Goal: Transaction & Acquisition: Book appointment/travel/reservation

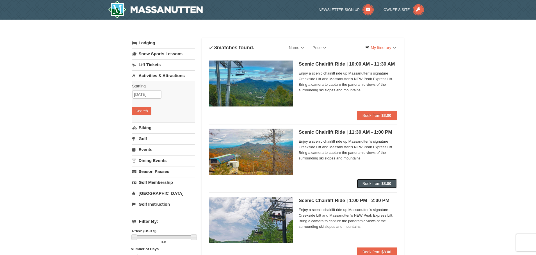
click at [389, 186] on strong "$8.00" at bounding box center [386, 184] width 10 height 4
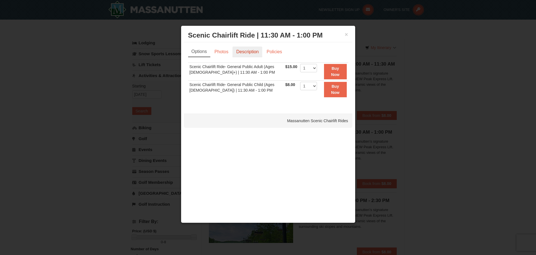
click at [241, 54] on link "Description" at bounding box center [247, 52] width 30 height 11
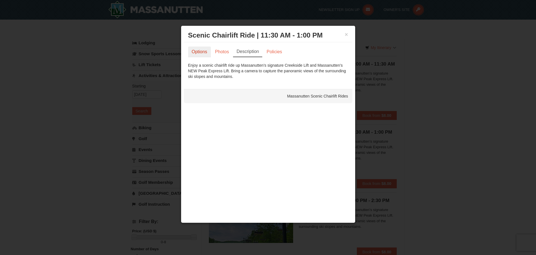
click at [205, 53] on link "Options" at bounding box center [199, 52] width 23 height 11
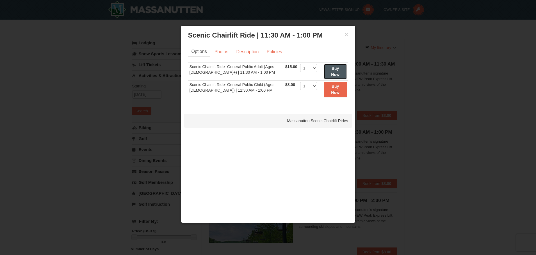
click at [331, 75] on strong "Buy Now" at bounding box center [335, 71] width 8 height 11
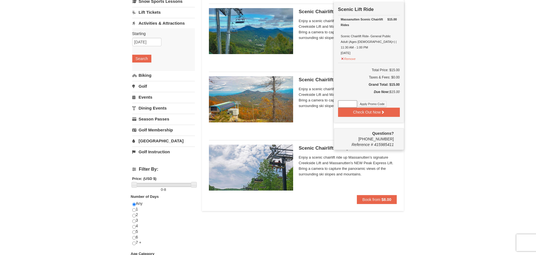
scroll to position [2, 0]
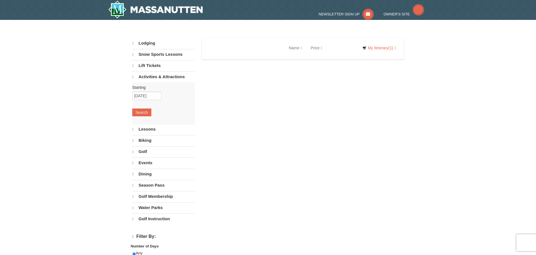
select select "9"
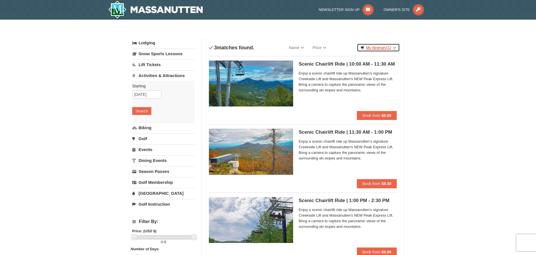
click at [385, 48] on link "My Itinerary (1)" at bounding box center [378, 47] width 43 height 8
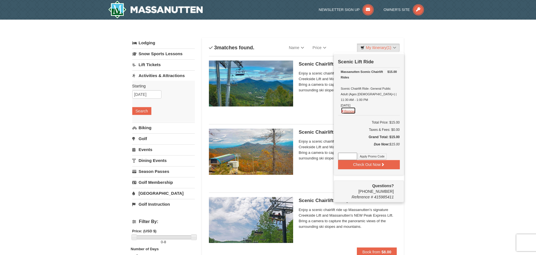
click at [344, 107] on button "Remove" at bounding box center [348, 110] width 15 height 7
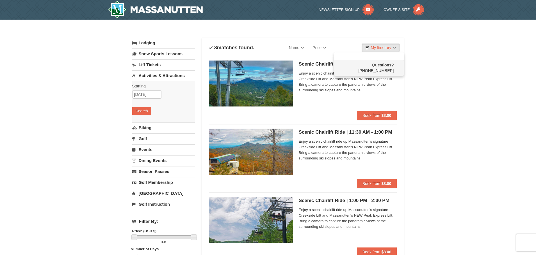
click at [392, 42] on div "Sort By Name Name (A to Z) Name (Z to A) Price Price (Low to High) Price (High …" at bounding box center [303, 47] width 188 height 11
click at [378, 187] on button "Book from $8.00" at bounding box center [377, 183] width 40 height 9
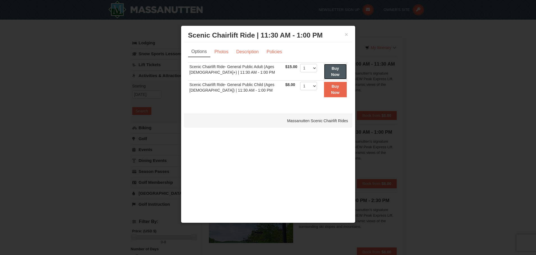
click at [328, 74] on button "Buy Now" at bounding box center [335, 71] width 23 height 15
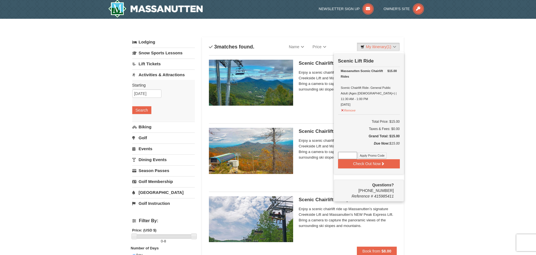
scroll to position [2, 0]
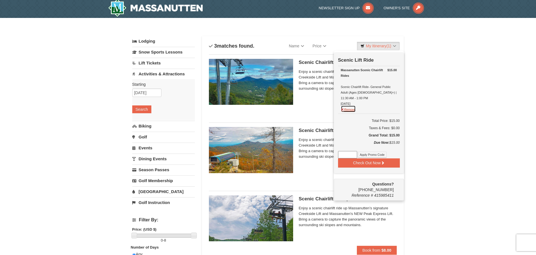
click at [352, 105] on button "Remove" at bounding box center [348, 108] width 15 height 7
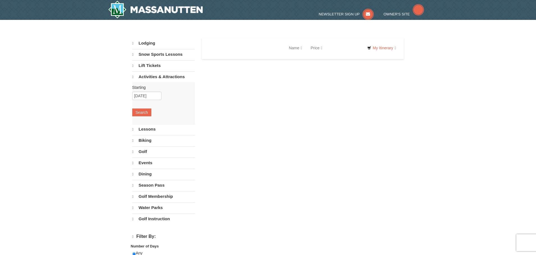
select select "9"
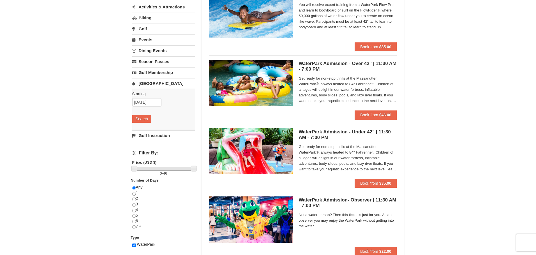
scroll to position [56, 0]
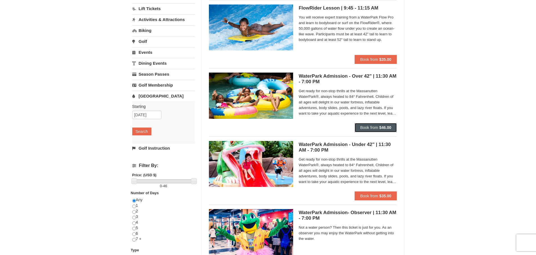
click at [374, 129] on span "Book from" at bounding box center [369, 127] width 18 height 4
